Goal: Task Accomplishment & Management: Use online tool/utility

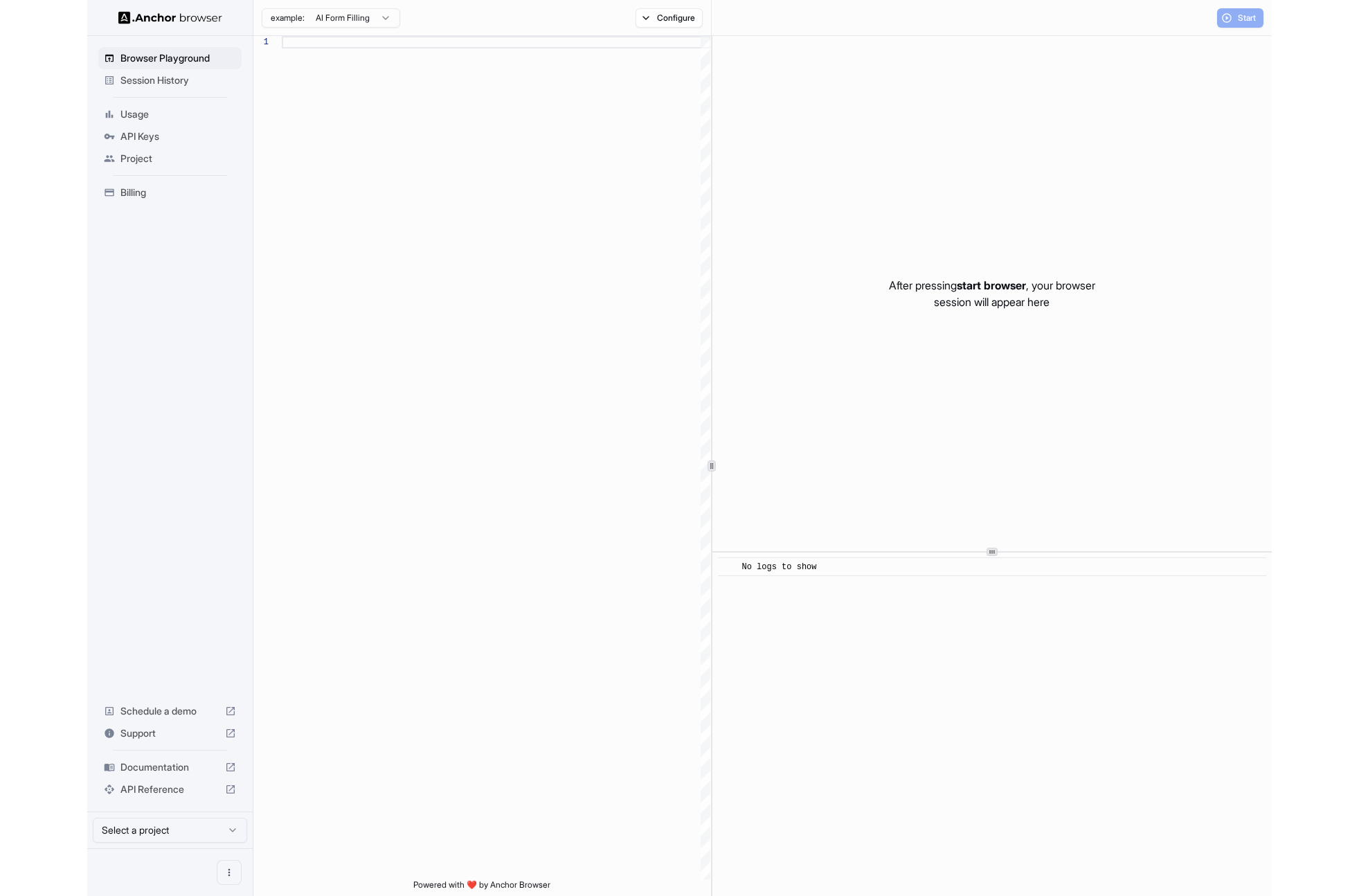
scroll to position [125, 0]
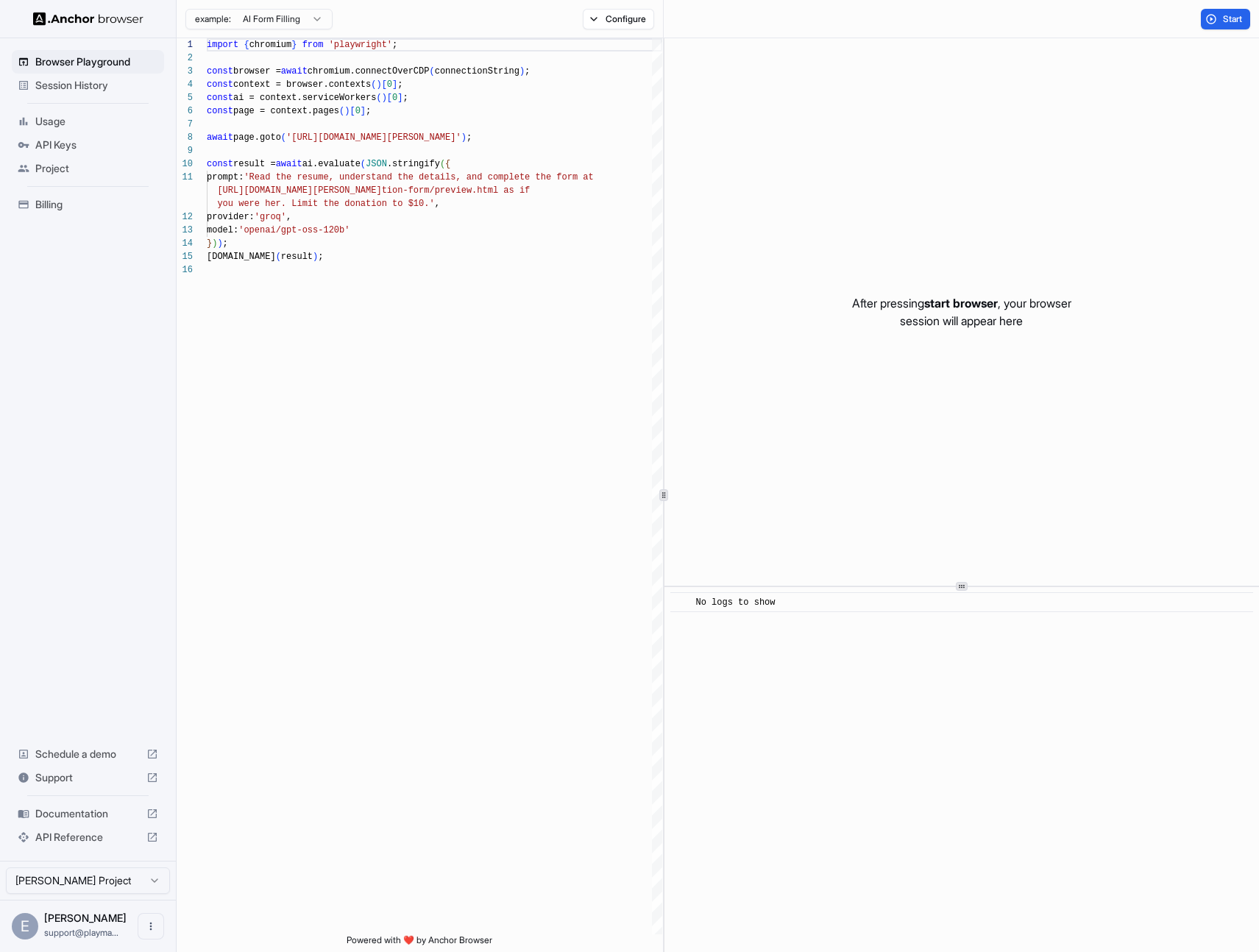
click at [120, 79] on span "Session History" at bounding box center [97, 85] width 123 height 15
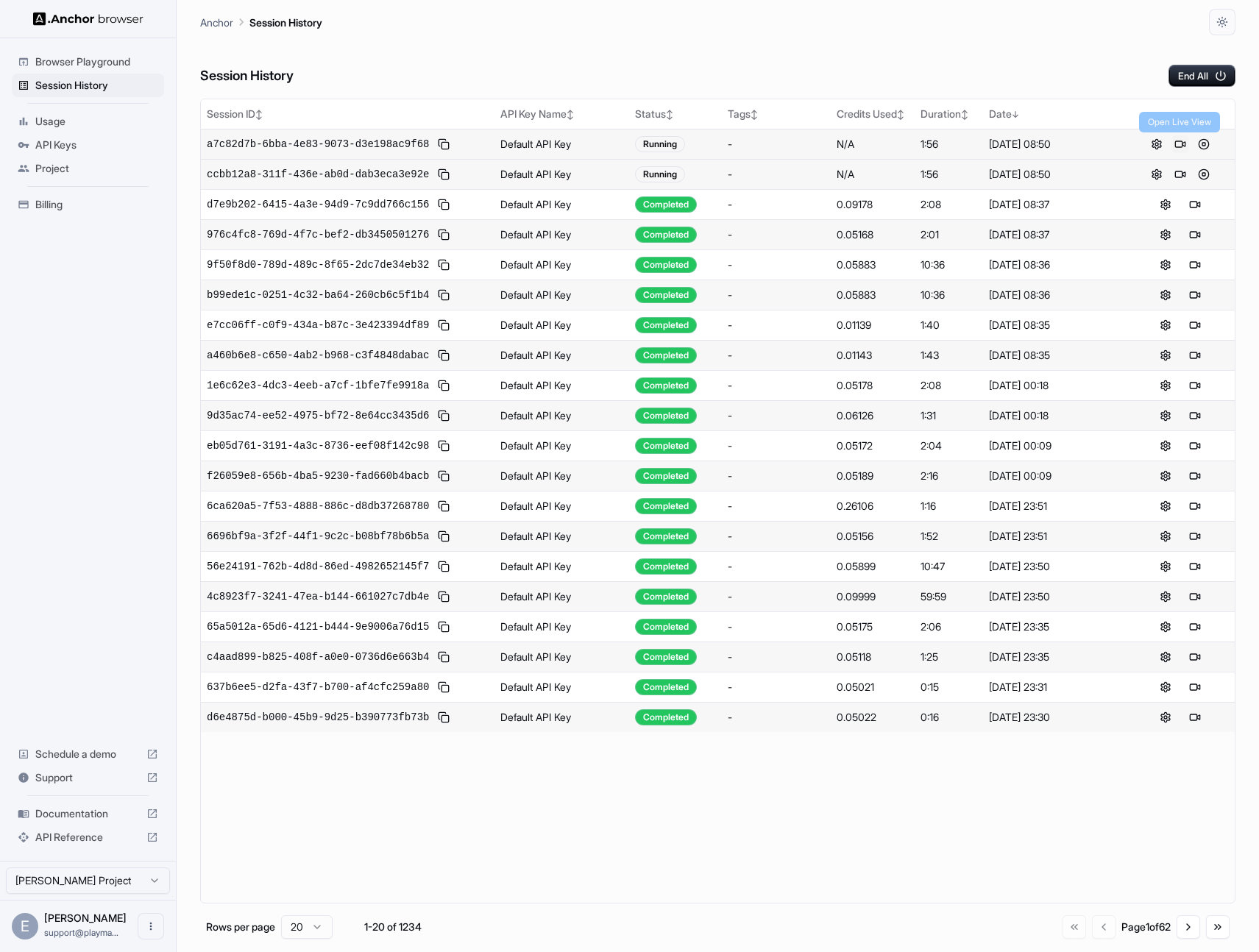
click at [1184, 146] on button at bounding box center [1180, 144] width 17 height 17
click at [1205, 139] on button at bounding box center [1203, 144] width 17 height 17
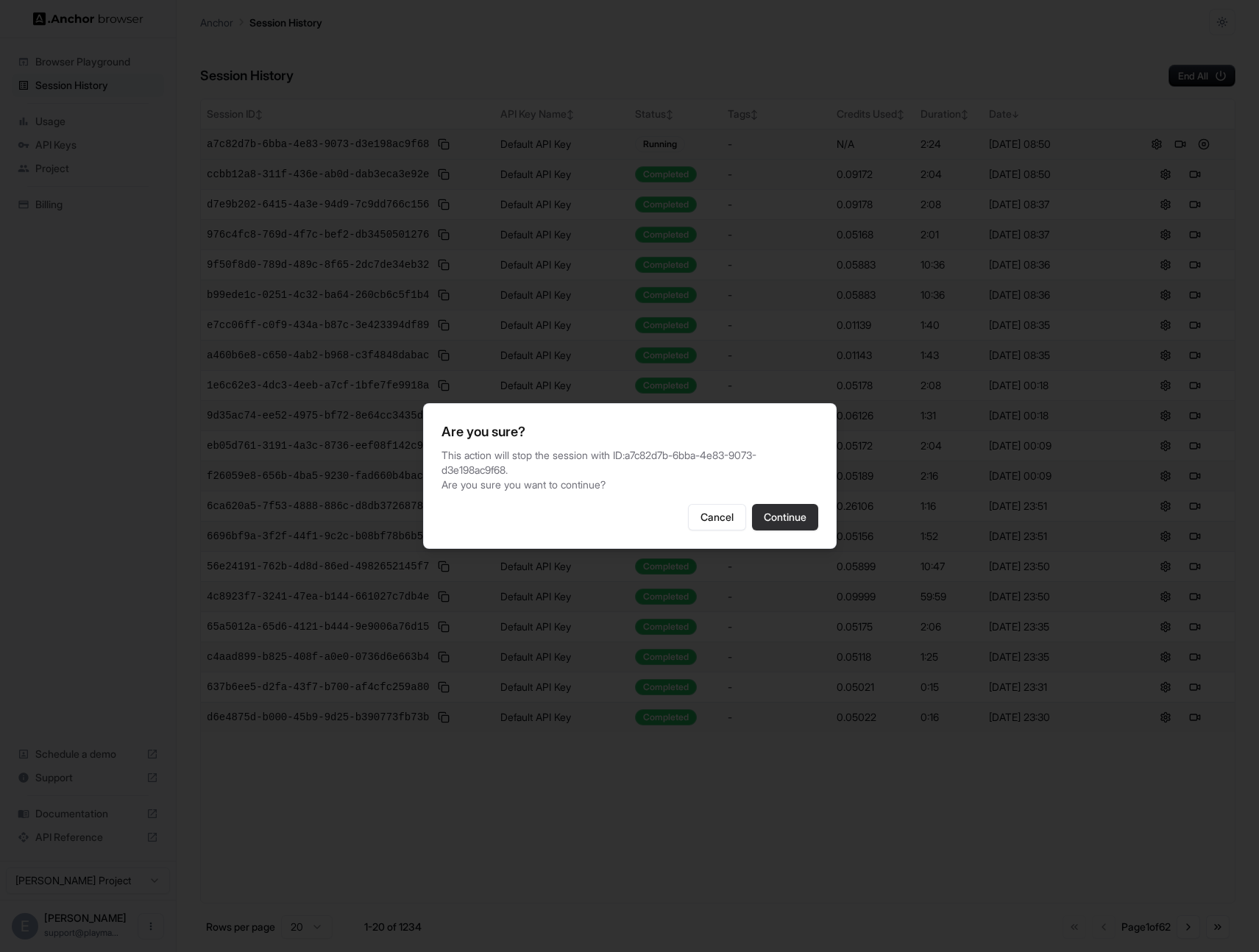
click at [772, 507] on button "Continue" at bounding box center [785, 517] width 66 height 27
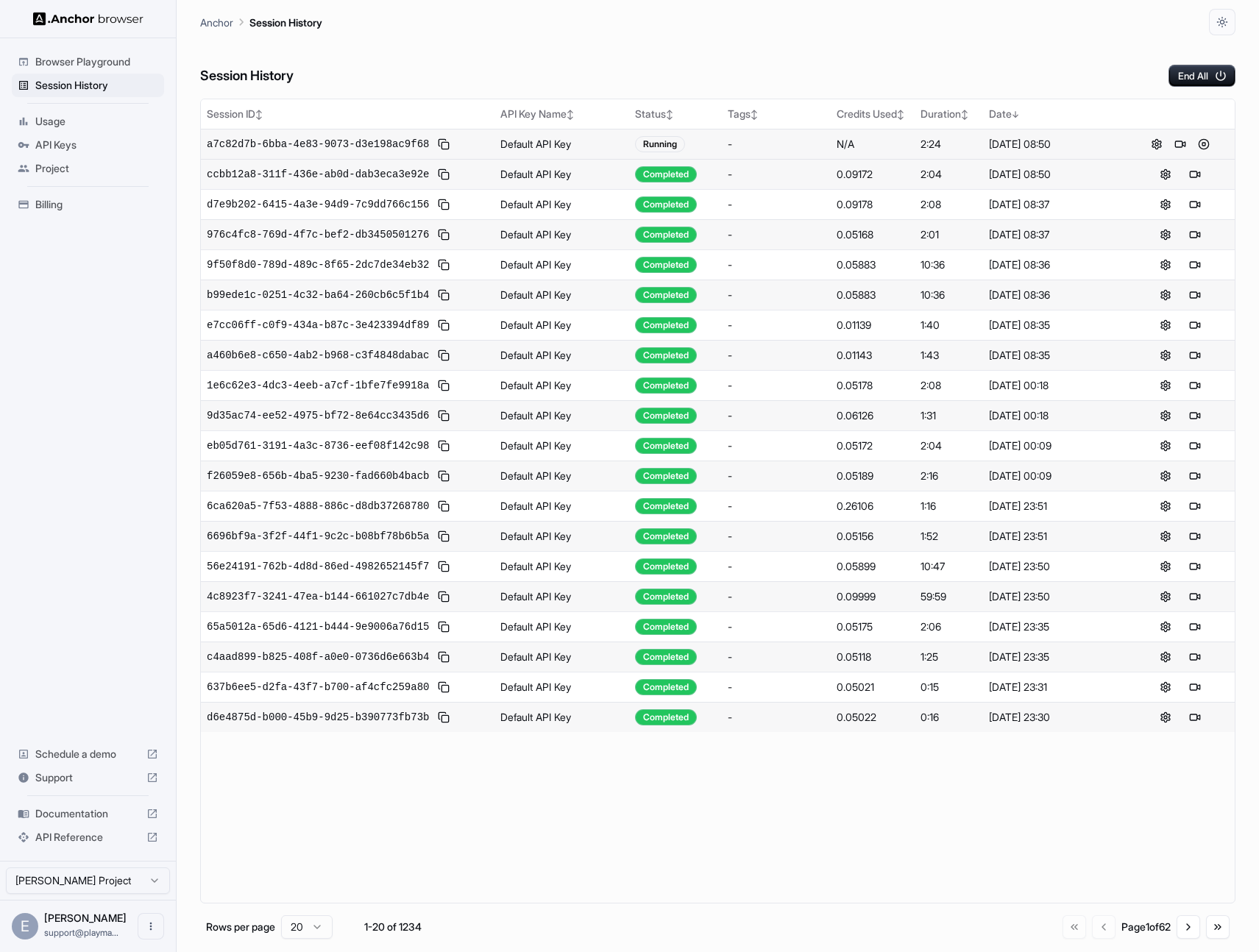
click at [1008, 66] on div "Session History End All" at bounding box center [717, 61] width 1035 height 51
click at [1198, 143] on button at bounding box center [1195, 144] width 17 height 17
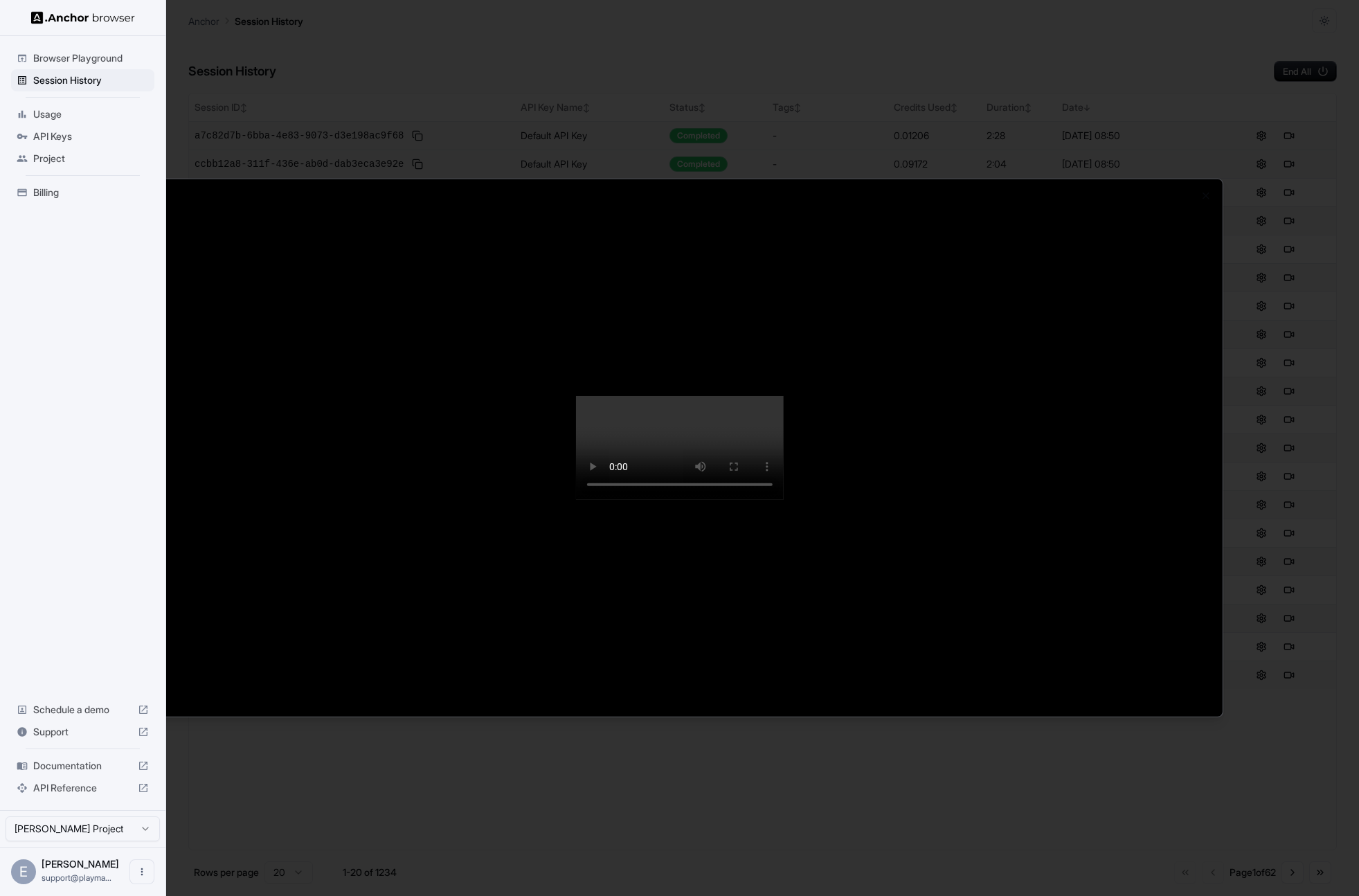
click at [660, 59] on div at bounding box center [680, 448] width 1359 height 896
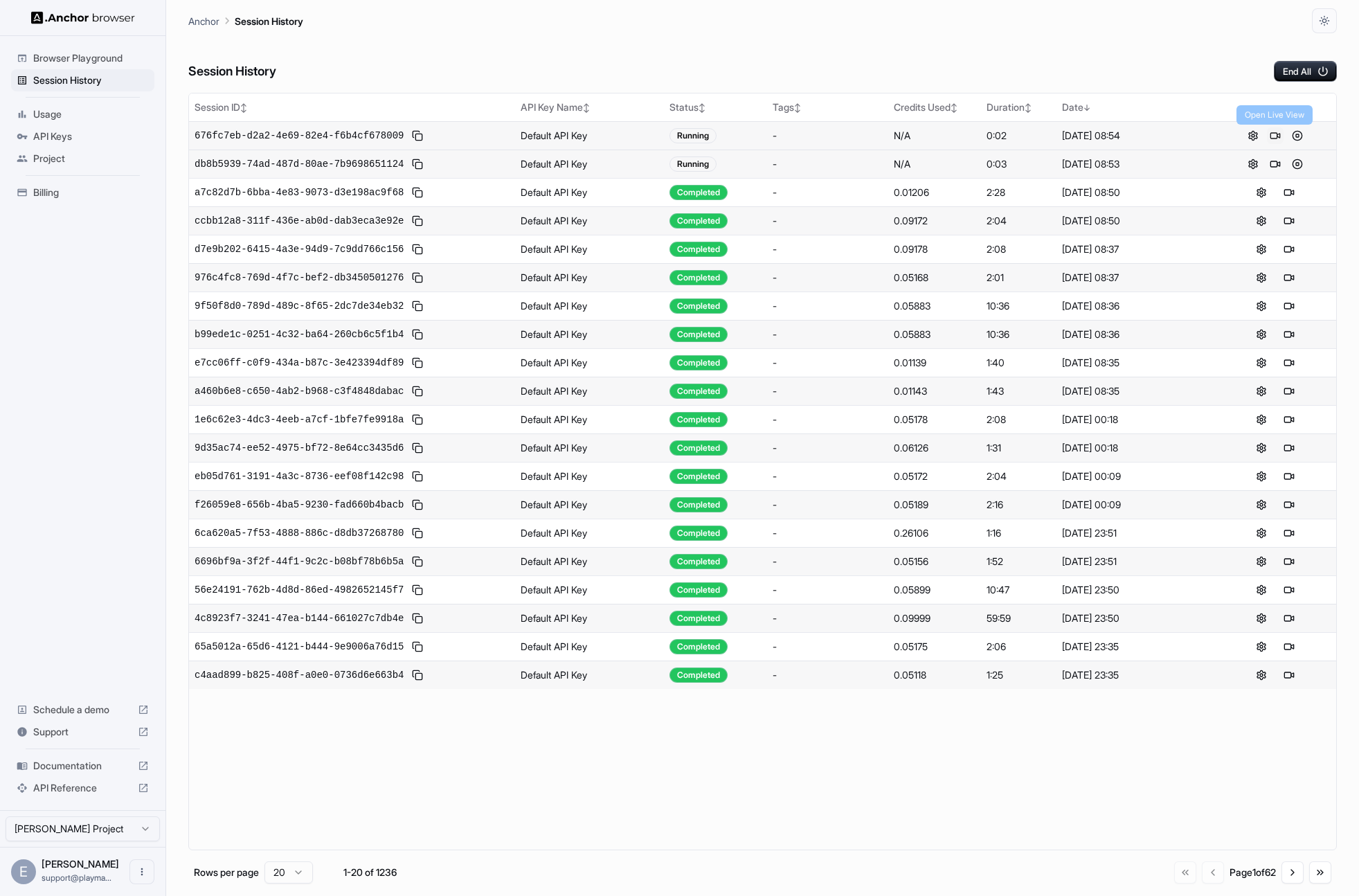
click at [1274, 133] on button at bounding box center [1275, 135] width 16 height 16
click at [1275, 165] on button at bounding box center [1275, 164] width 16 height 16
click at [1275, 135] on button at bounding box center [1275, 135] width 16 height 16
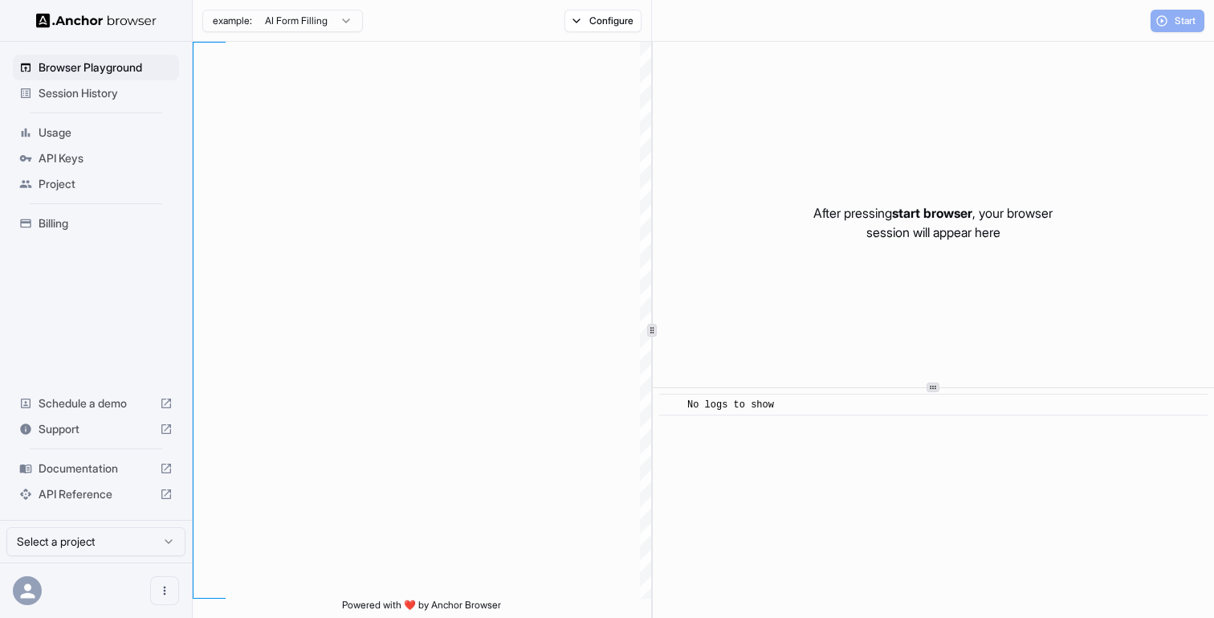
type textarea "**********"
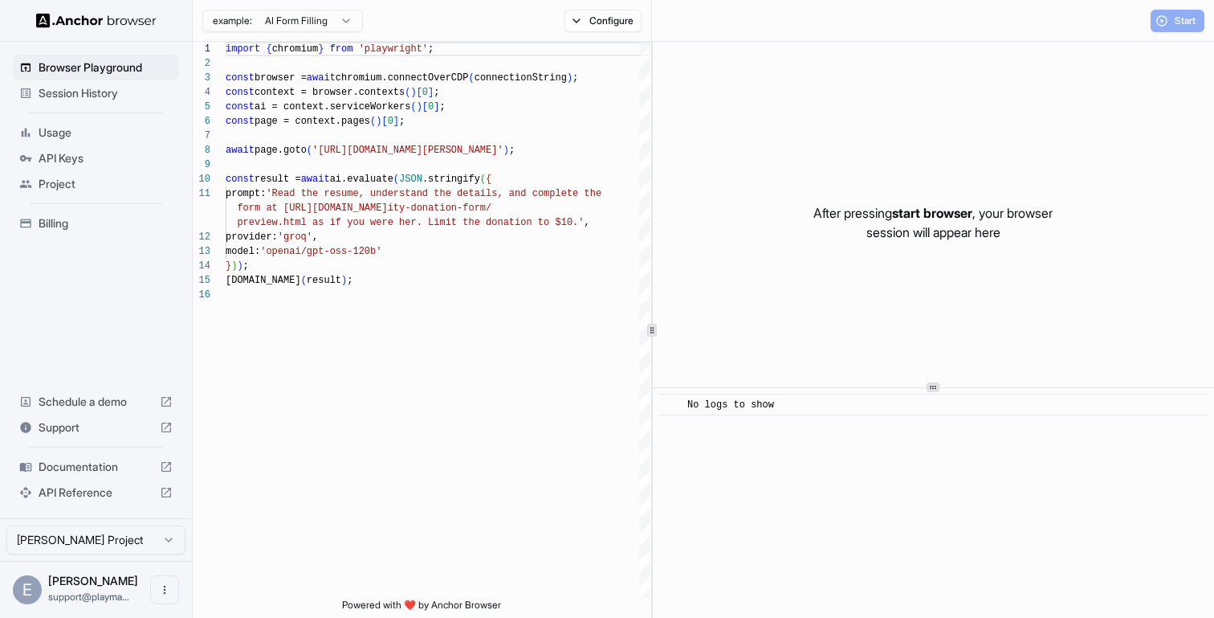
click at [152, 94] on span "Session History" at bounding box center [106, 93] width 134 height 16
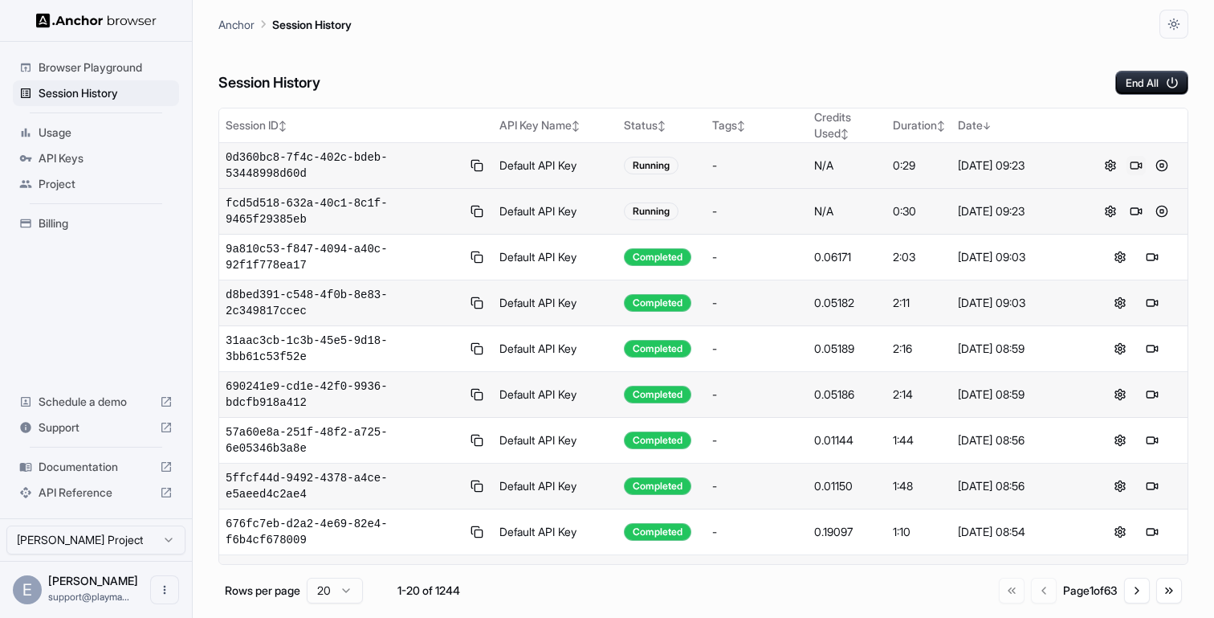
click at [1134, 164] on button at bounding box center [1136, 165] width 19 height 19
click at [1132, 218] on button at bounding box center [1136, 211] width 19 height 19
